Goal: Check status: Check status

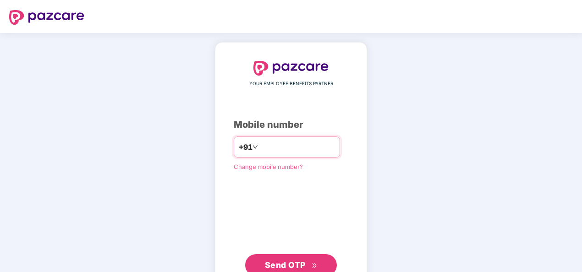
click at [267, 151] on input "number" at bounding box center [297, 147] width 75 height 15
click at [260, 149] on input "**********" at bounding box center [297, 147] width 75 height 15
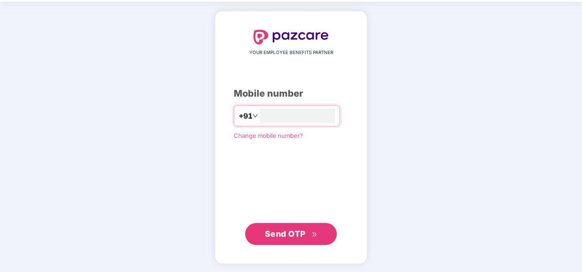
type input "**********"
click at [281, 233] on span "Send OTP" at bounding box center [285, 234] width 41 height 10
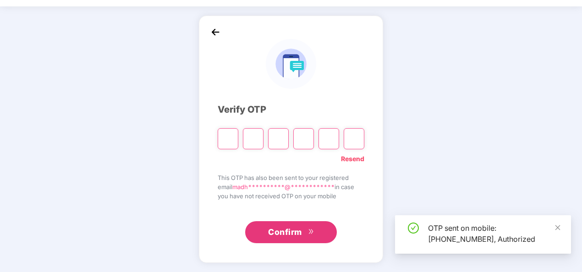
scroll to position [27, 0]
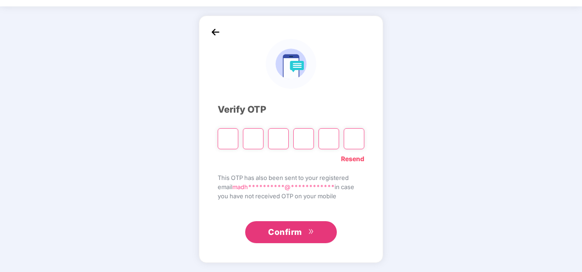
click at [353, 160] on link "Resend" at bounding box center [352, 159] width 23 height 10
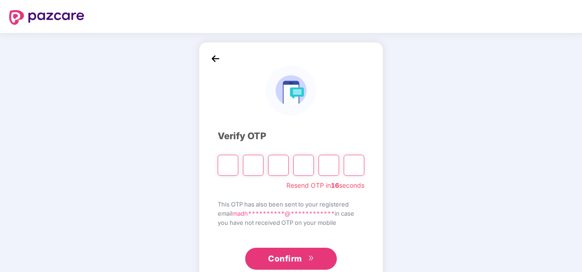
click at [230, 170] on input "Please enter verification code. Digit 1" at bounding box center [228, 165] width 21 height 21
type input "*"
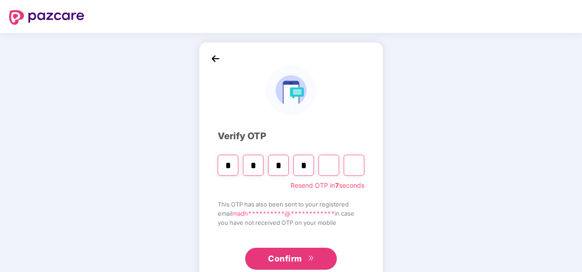
type input "*"
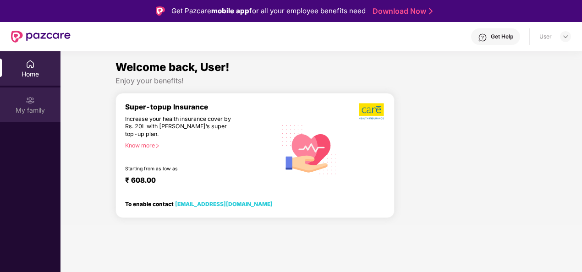
click at [34, 108] on div "My family" at bounding box center [30, 110] width 60 height 9
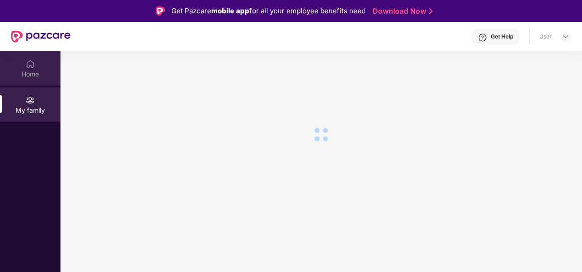
click at [33, 77] on div "Home" at bounding box center [30, 74] width 60 height 9
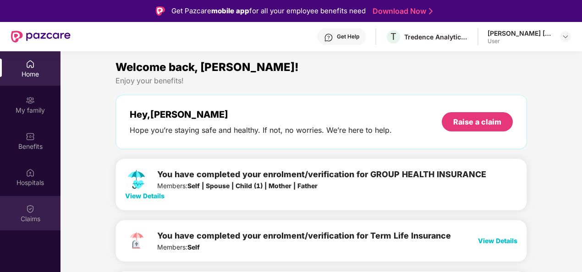
click at [31, 211] on img at bounding box center [30, 208] width 9 height 9
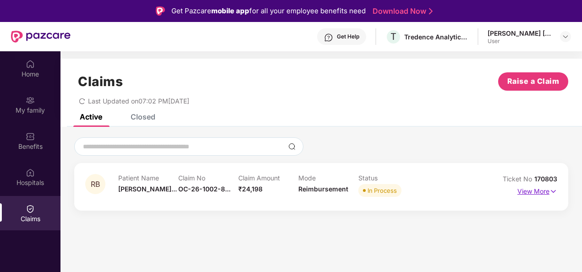
click at [533, 192] on p "View More" at bounding box center [537, 190] width 40 height 12
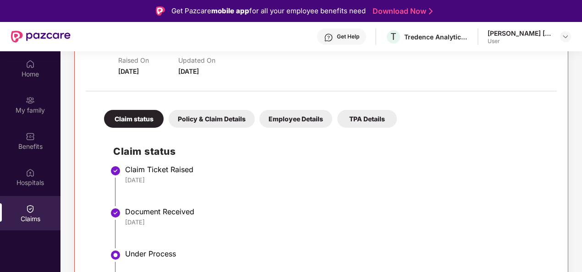
scroll to position [108, 0]
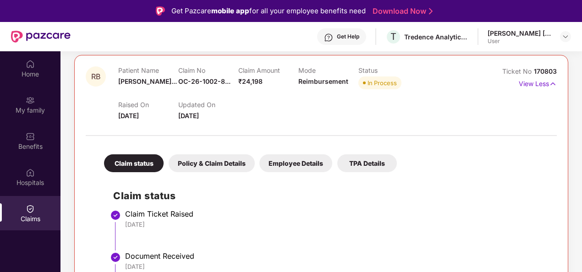
click at [209, 165] on div "Policy & Claim Details" at bounding box center [212, 163] width 86 height 18
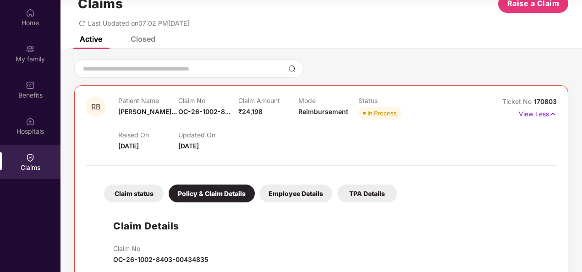
scroll to position [0, 0]
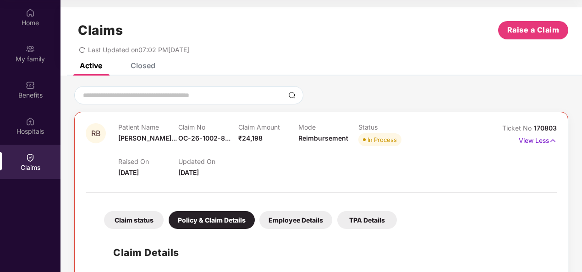
click at [298, 216] on div "Employee Details" at bounding box center [295, 220] width 73 height 18
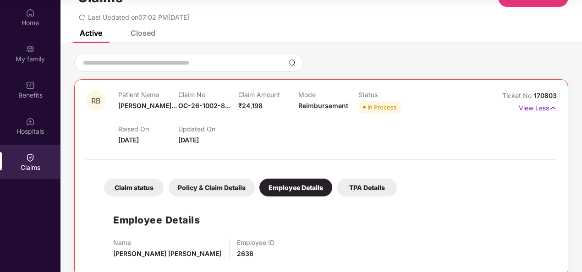
scroll to position [47, 0]
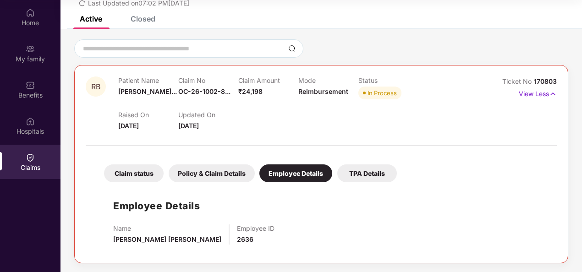
click at [373, 177] on div "TPA Details" at bounding box center [367, 174] width 60 height 18
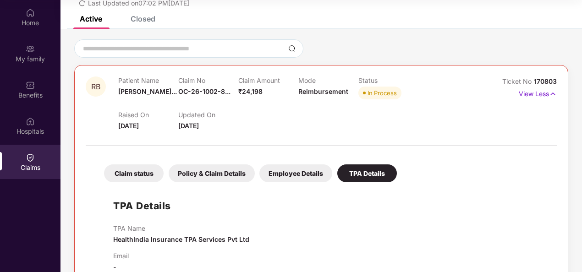
click at [140, 175] on div "Claim status" at bounding box center [134, 174] width 60 height 18
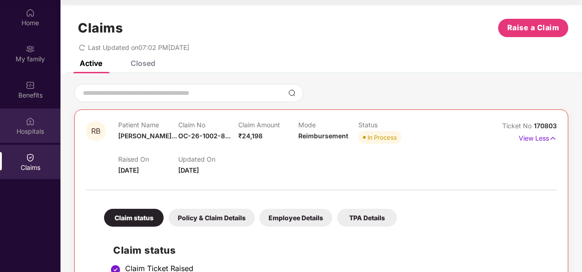
scroll to position [0, 0]
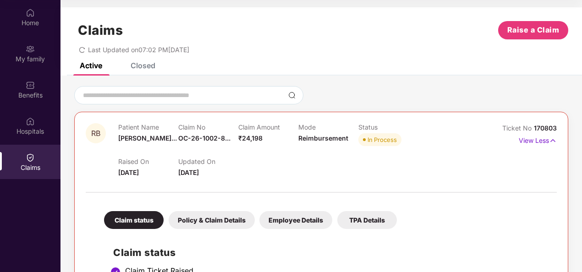
click at [139, 68] on div "Closed" at bounding box center [143, 65] width 25 height 9
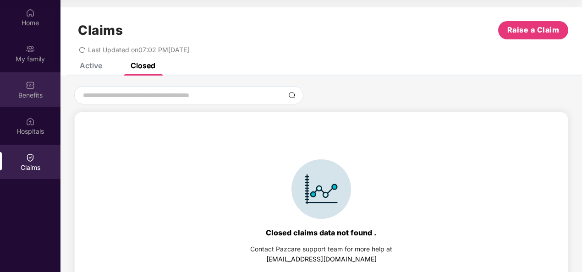
click at [42, 89] on div "Benefits" at bounding box center [30, 89] width 60 height 34
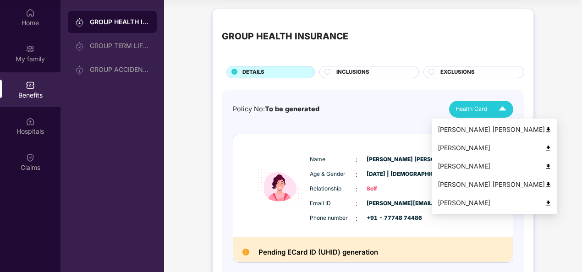
click at [463, 108] on span "Health Card" at bounding box center [472, 108] width 32 height 9
click at [451, 162] on div "[PERSON_NAME]" at bounding box center [495, 166] width 114 height 10
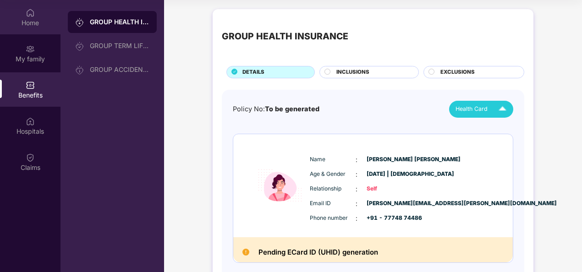
click at [36, 18] on div "Home" at bounding box center [30, 22] width 60 height 9
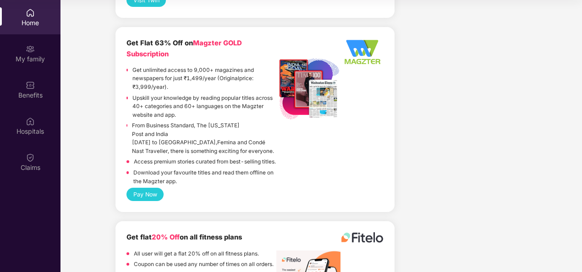
scroll to position [2295, 0]
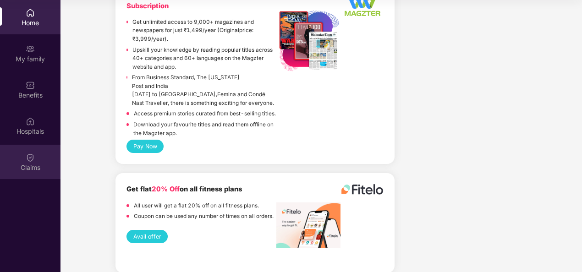
click at [26, 167] on div "Claims" at bounding box center [30, 167] width 60 height 9
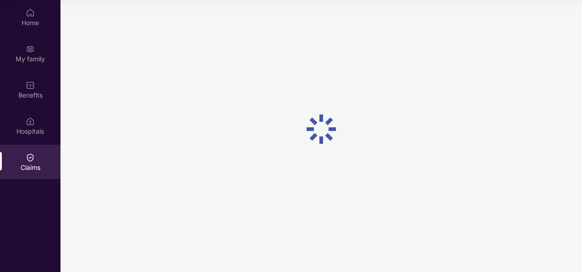
scroll to position [0, 0]
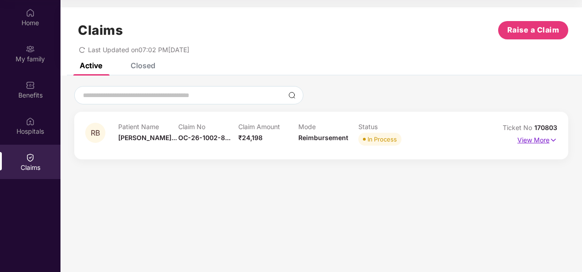
click at [538, 143] on p "View More" at bounding box center [537, 139] width 40 height 12
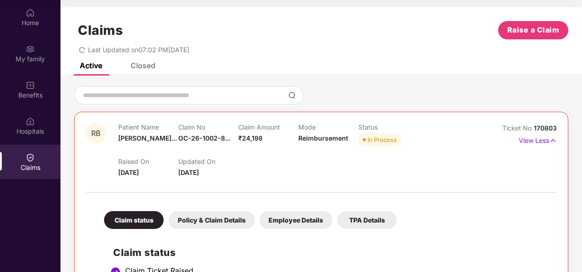
scroll to position [183, 0]
